Goal: Information Seeking & Learning: Learn about a topic

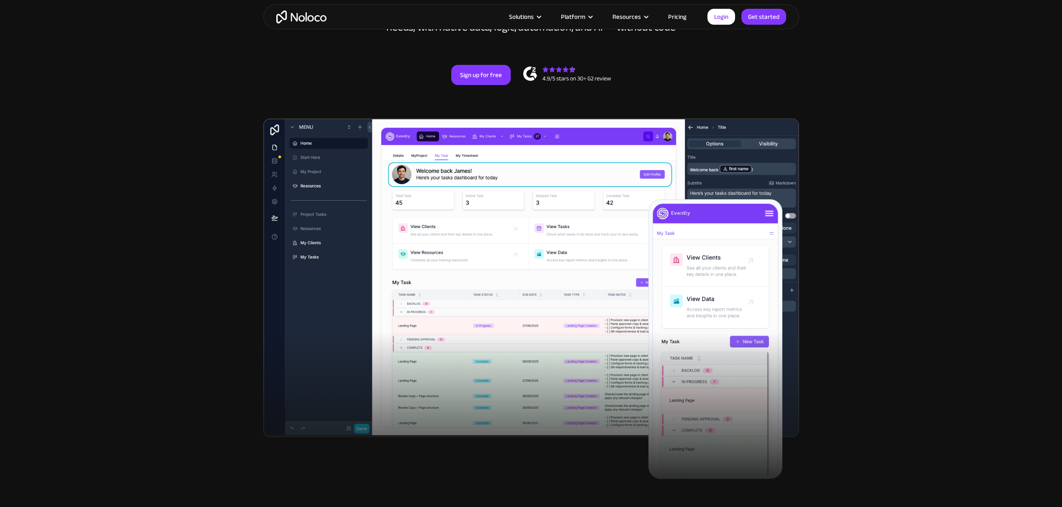
scroll to position [172, 0]
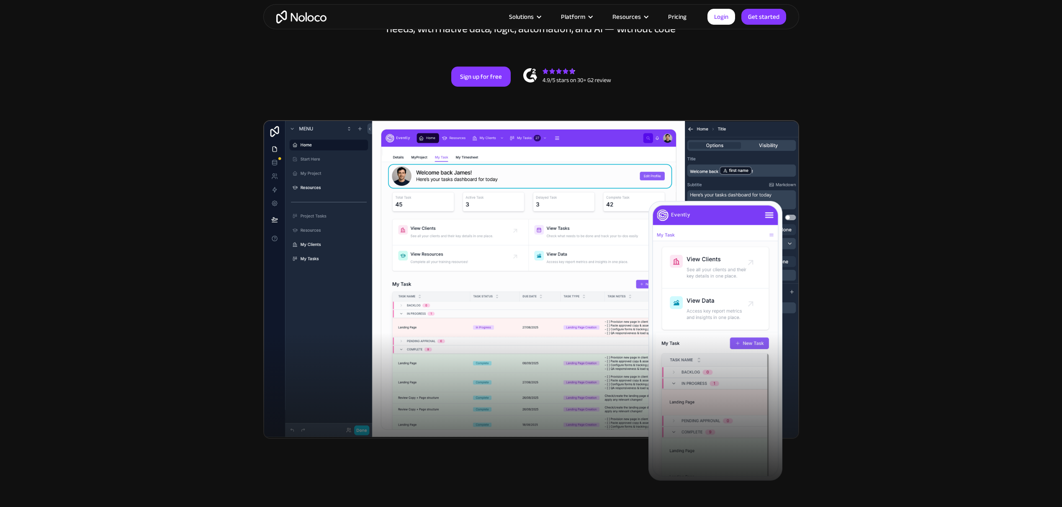
click at [683, 16] on link "Pricing" at bounding box center [677, 16] width 39 height 11
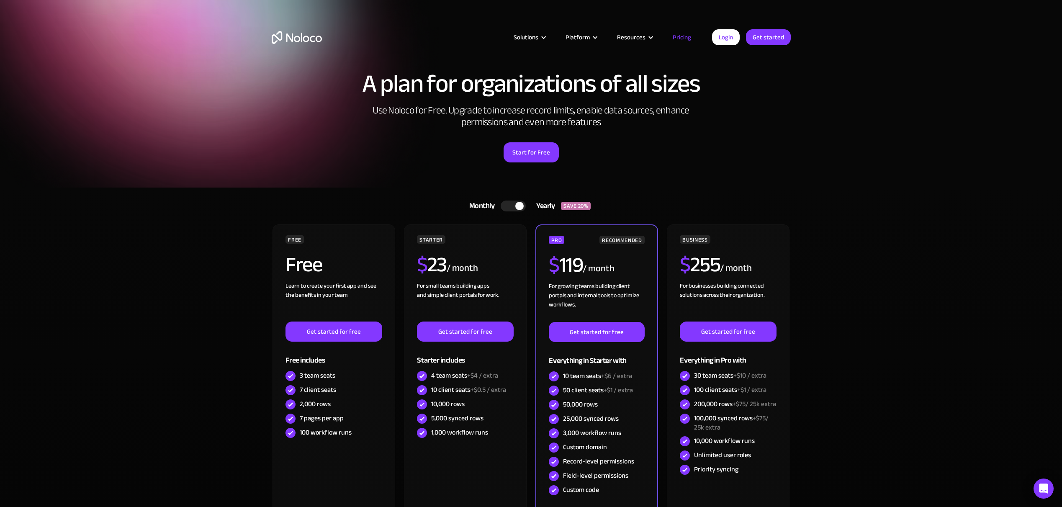
click at [516, 209] on div at bounding box center [513, 205] width 25 height 11
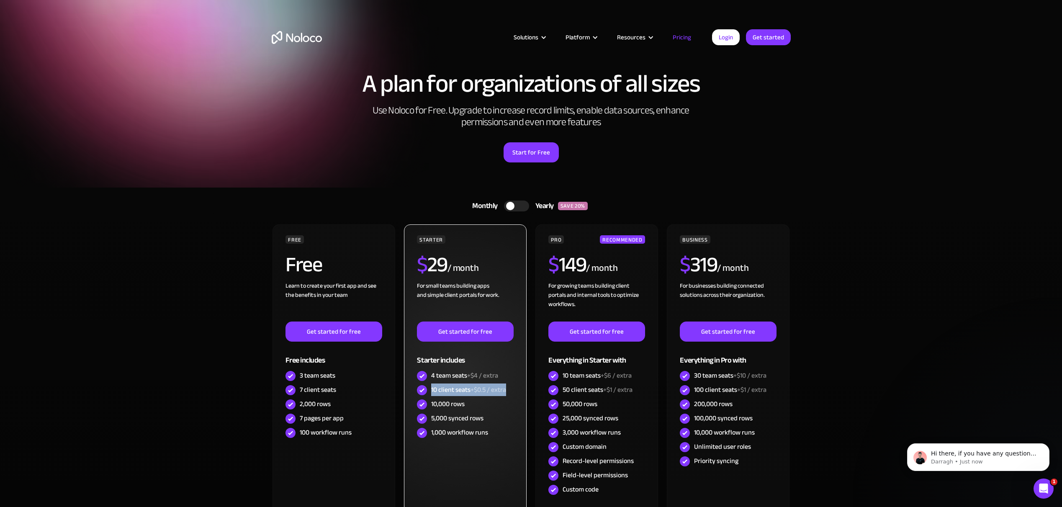
drag, startPoint x: 431, startPoint y: 390, endPoint x: 507, endPoint y: 392, distance: 75.4
click at [506, 392] on div "10 client seats +$0.5 / extra" at bounding box center [468, 389] width 75 height 9
click at [481, 411] on div "10,000 rows" at bounding box center [465, 404] width 96 height 14
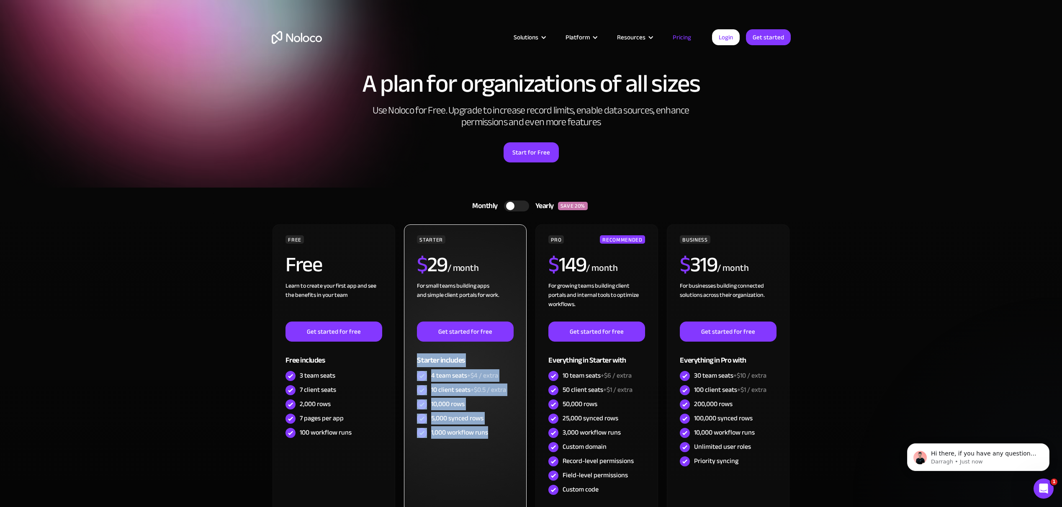
drag, startPoint x: 493, startPoint y: 431, endPoint x: 436, endPoint y: 353, distance: 95.9
click at [435, 352] on div "STARTER $ 29 / month For small teams building apps and simple client portals fo…" at bounding box center [465, 337] width 96 height 205
click at [479, 428] on div "1,000 workflow runs" at bounding box center [459, 432] width 57 height 9
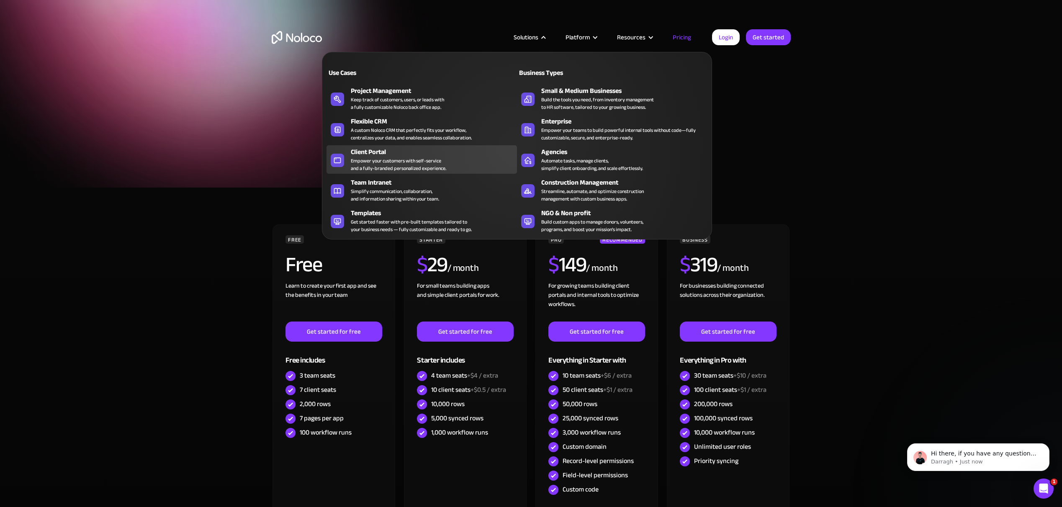
click at [380, 161] on div "Empower your customers with self-service and a fully-branded personalized exper…" at bounding box center [398, 164] width 95 height 15
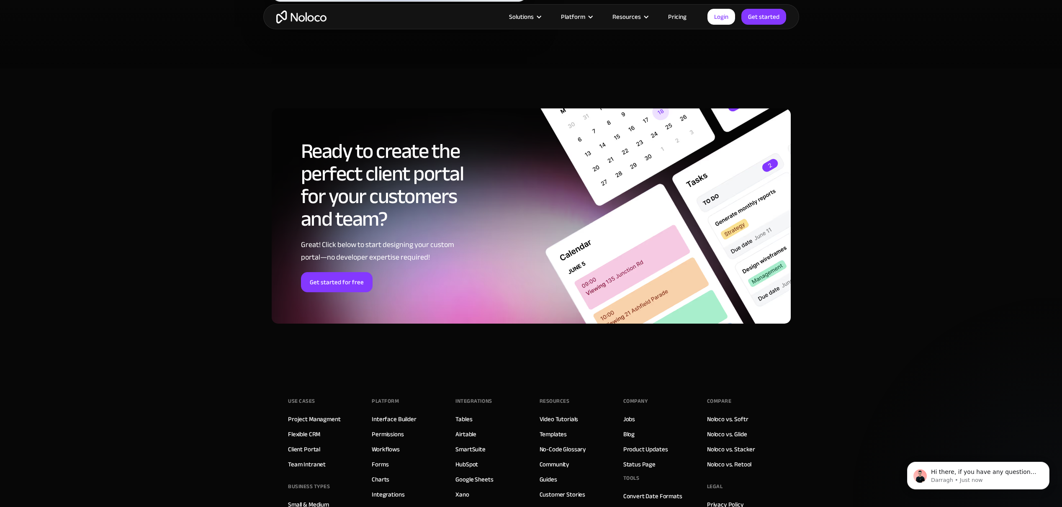
scroll to position [4546, 0]
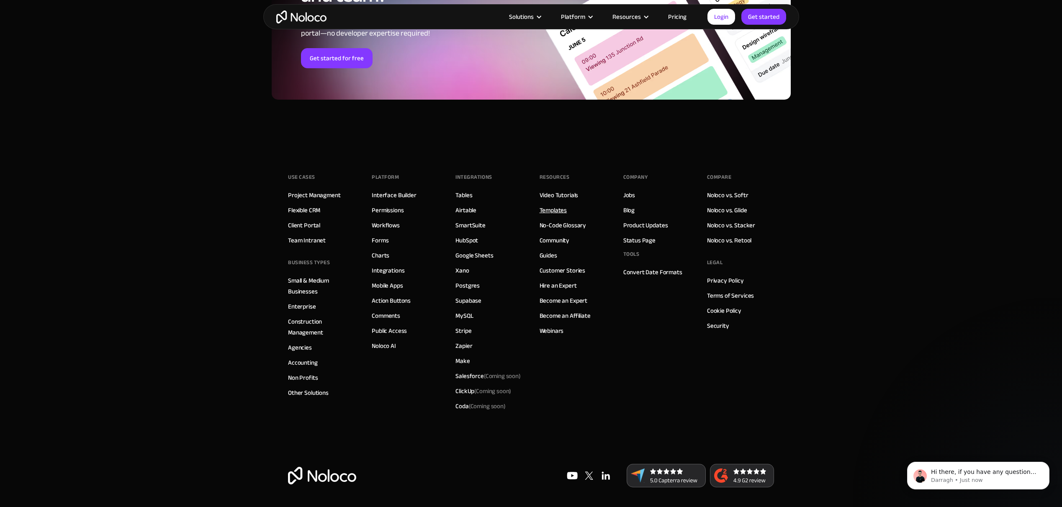
click at [558, 211] on link "Templates" at bounding box center [553, 210] width 28 height 11
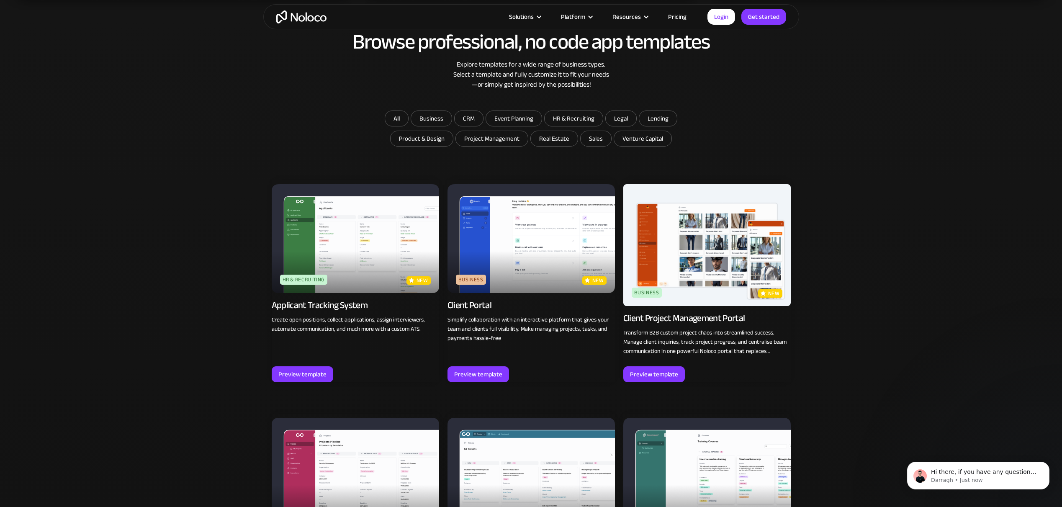
scroll to position [687, 0]
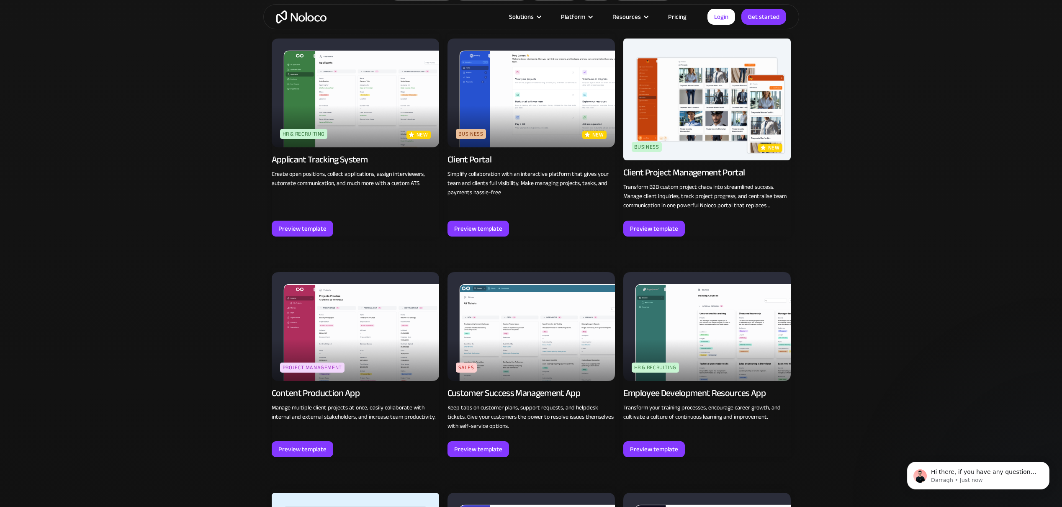
click at [722, 104] on img at bounding box center [706, 100] width 167 height 122
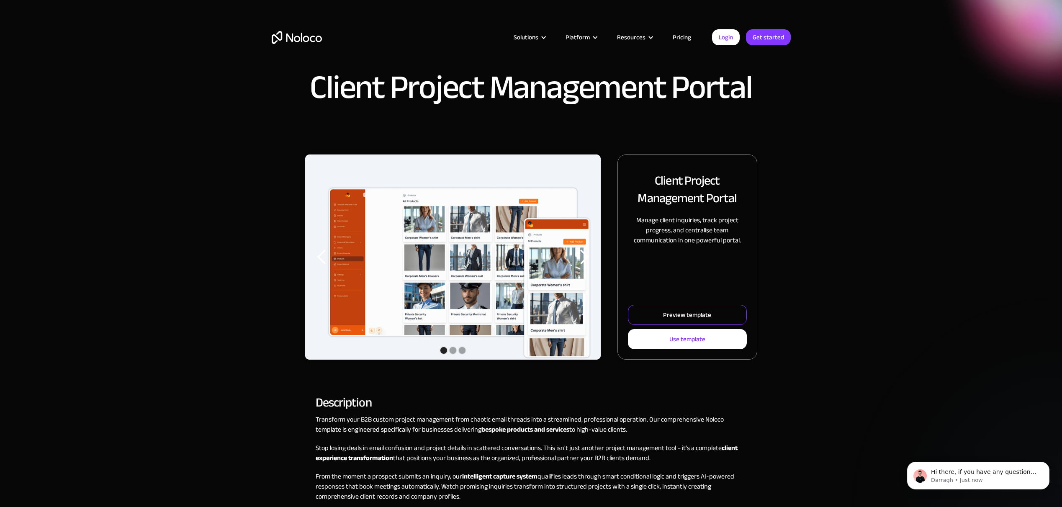
click at [690, 318] on div "Preview template" at bounding box center [687, 314] width 48 height 11
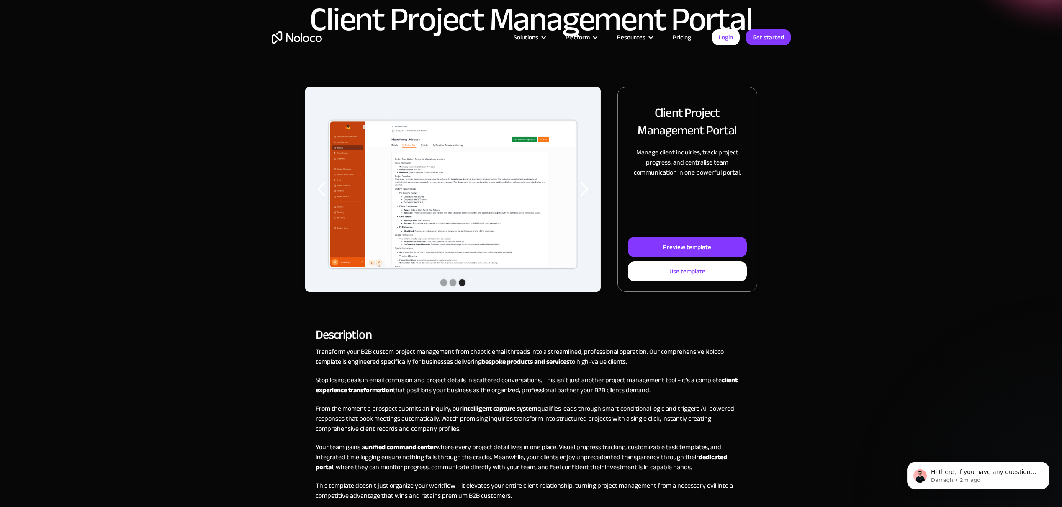
scroll to position [648, 0]
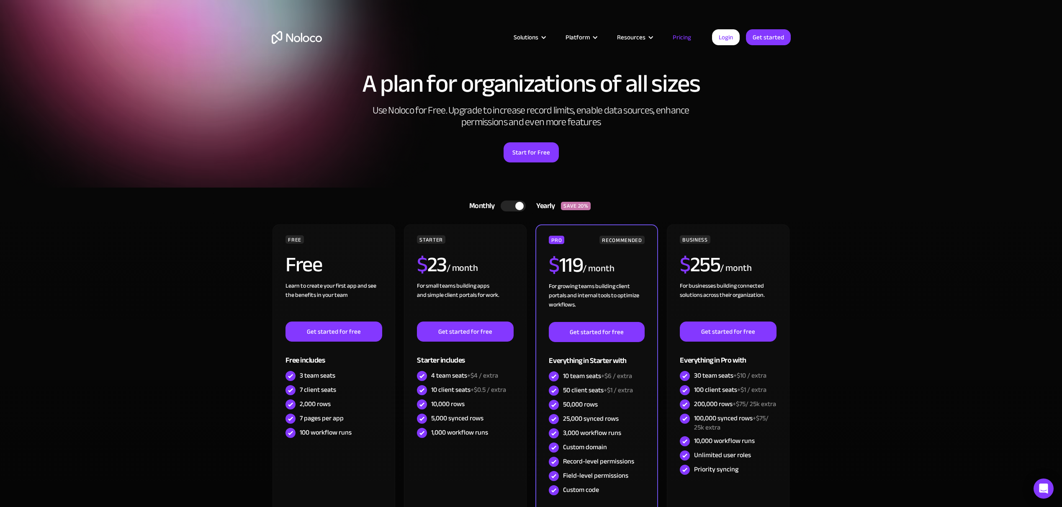
click at [508, 206] on div at bounding box center [513, 205] width 25 height 11
